Goal: Transaction & Acquisition: Register for event/course

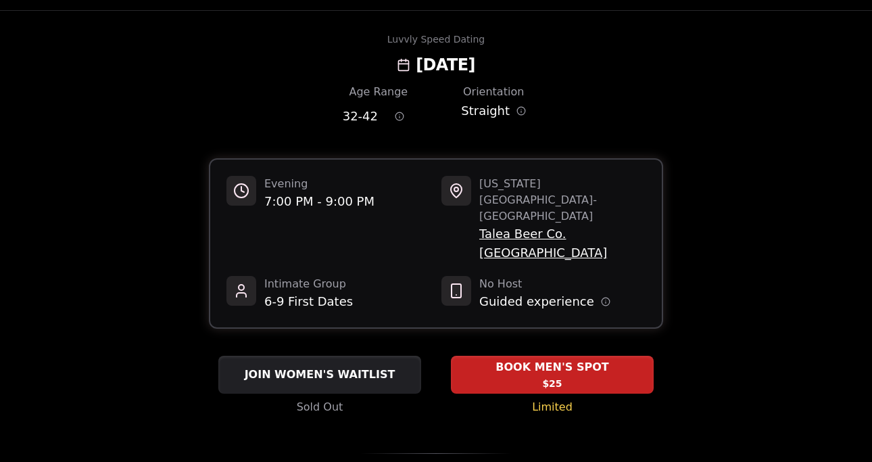
scroll to position [51, 0]
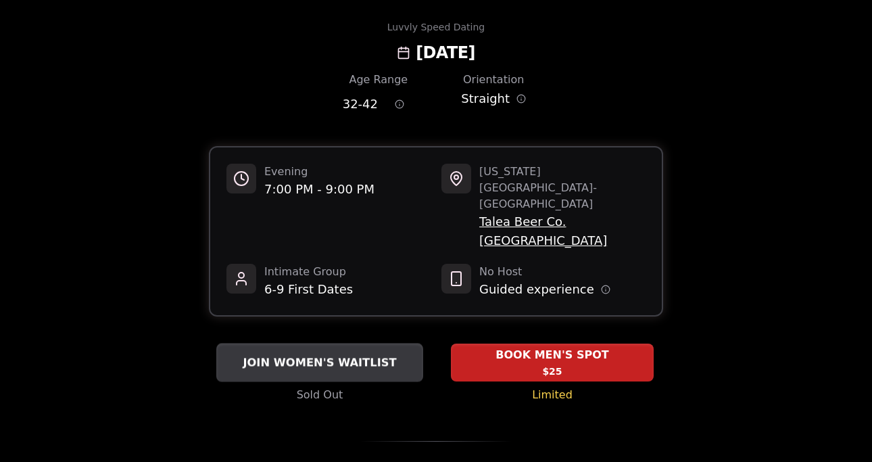
click at [333, 354] on span "JOIN WOMEN'S WAITLIST" at bounding box center [319, 362] width 159 height 16
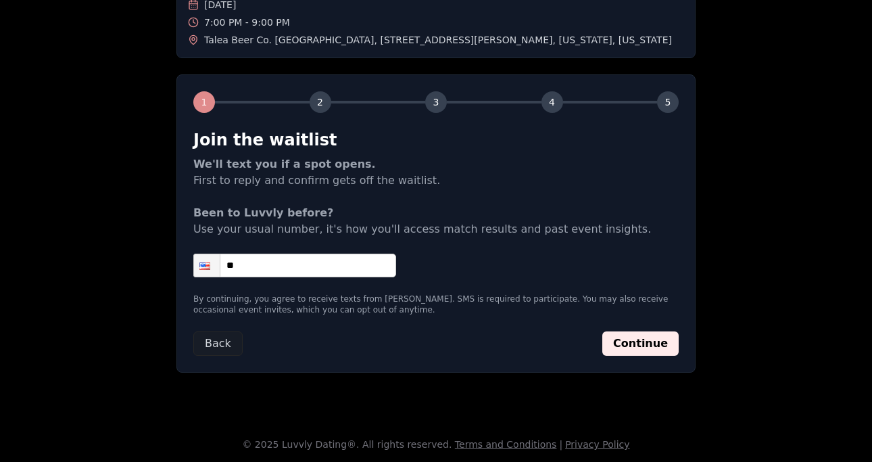
scroll to position [129, 0]
click at [279, 260] on input "**" at bounding box center [294, 265] width 203 height 24
type input "**********"
click at [652, 332] on button "Continue" at bounding box center [640, 343] width 76 height 24
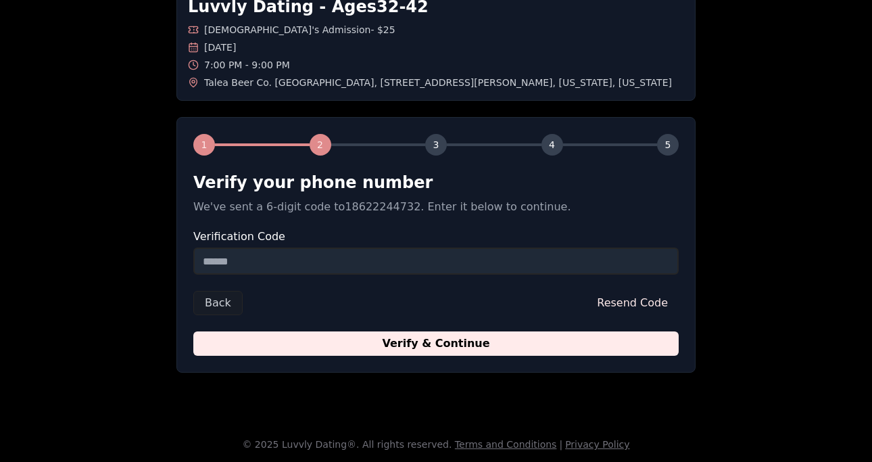
click at [195, 261] on input "Verification Code" at bounding box center [435, 260] width 485 height 27
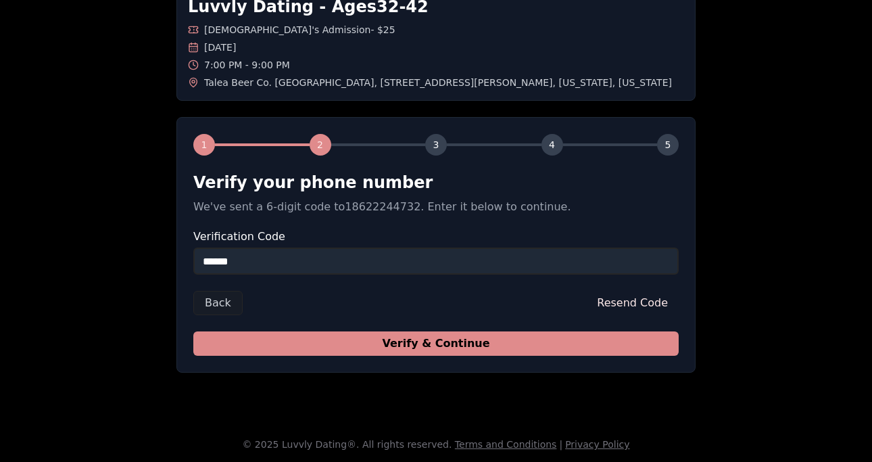
type input "******"
click at [531, 341] on button "Verify & Continue" at bounding box center [435, 343] width 485 height 24
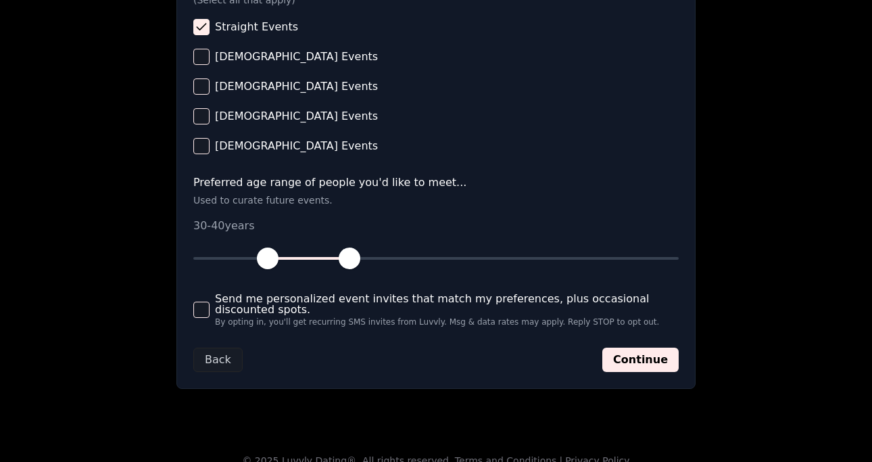
scroll to position [614, 0]
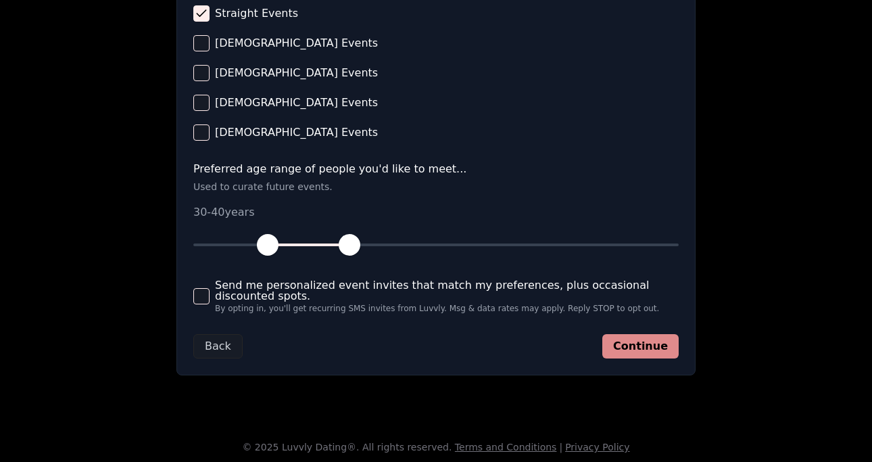
click at [658, 351] on button "Continue" at bounding box center [640, 346] width 76 height 24
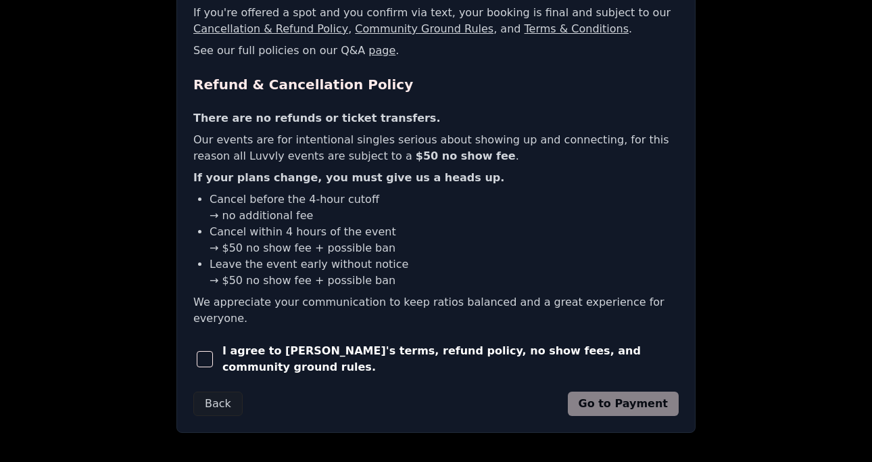
scroll to position [303, 0]
click at [297, 352] on div "I agree to [PERSON_NAME]'s terms, refund policy, no show fees, and community gr…" at bounding box center [435, 358] width 485 height 32
click at [207, 350] on span "button" at bounding box center [205, 358] width 16 height 16
click at [631, 391] on button "Go to Payment" at bounding box center [624, 403] width 112 height 24
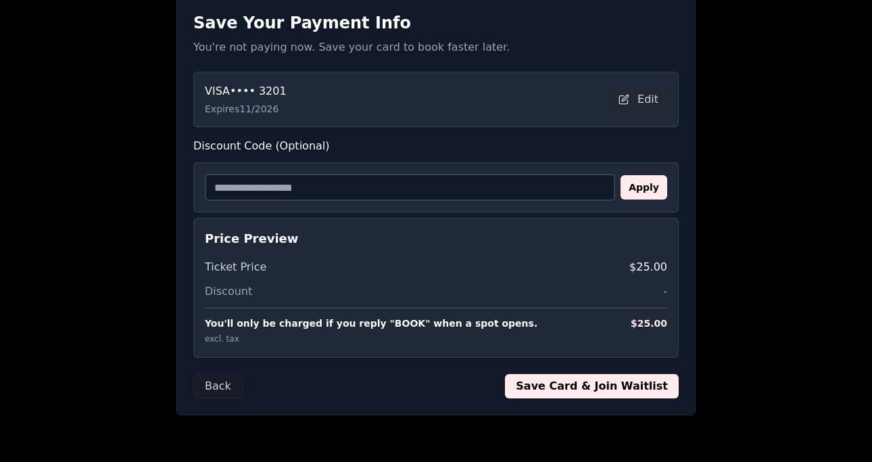
scroll to position [249, 0]
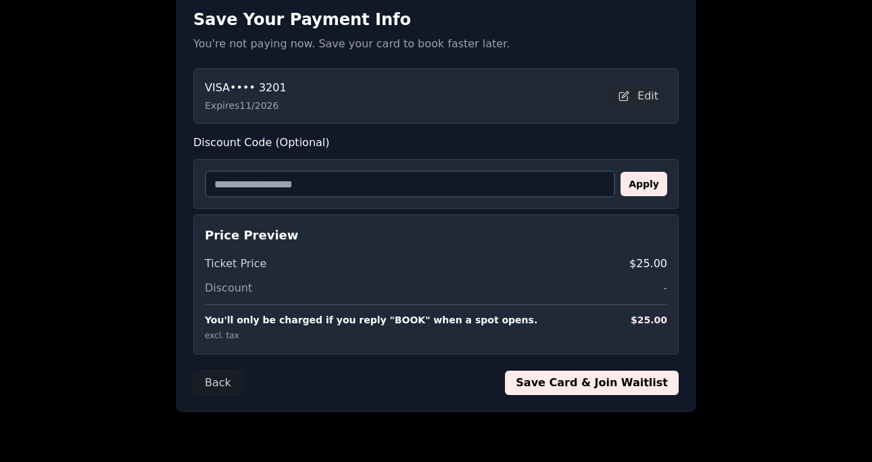
click at [600, 385] on button "Save Card & Join Waitlist" at bounding box center [592, 382] width 174 height 24
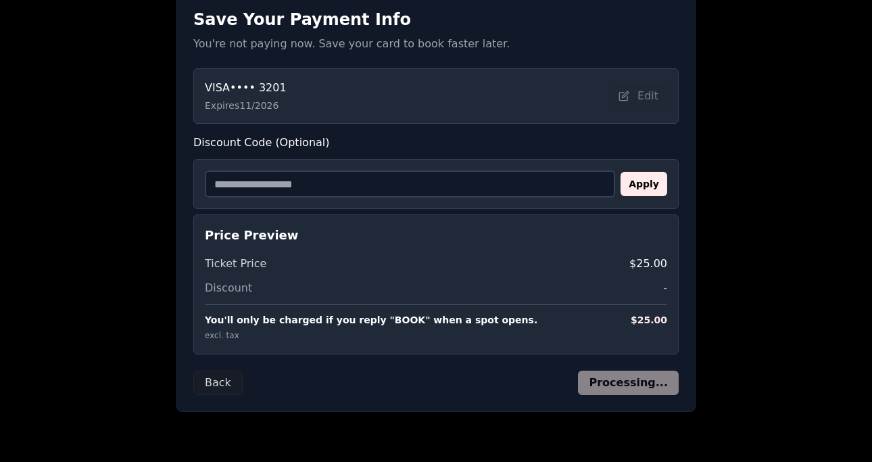
scroll to position [114, 0]
